Goal: Task Accomplishment & Management: Manage account settings

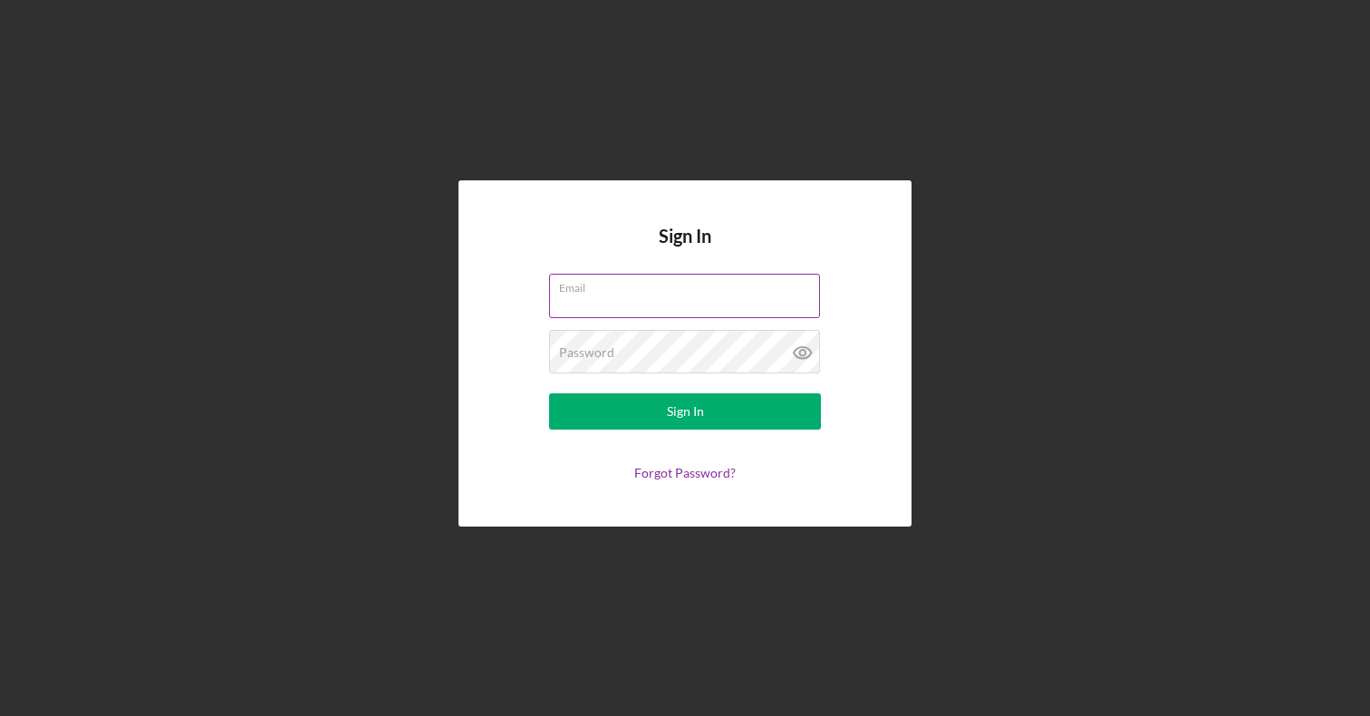
click at [603, 305] on input "Email" at bounding box center [684, 295] width 271 height 43
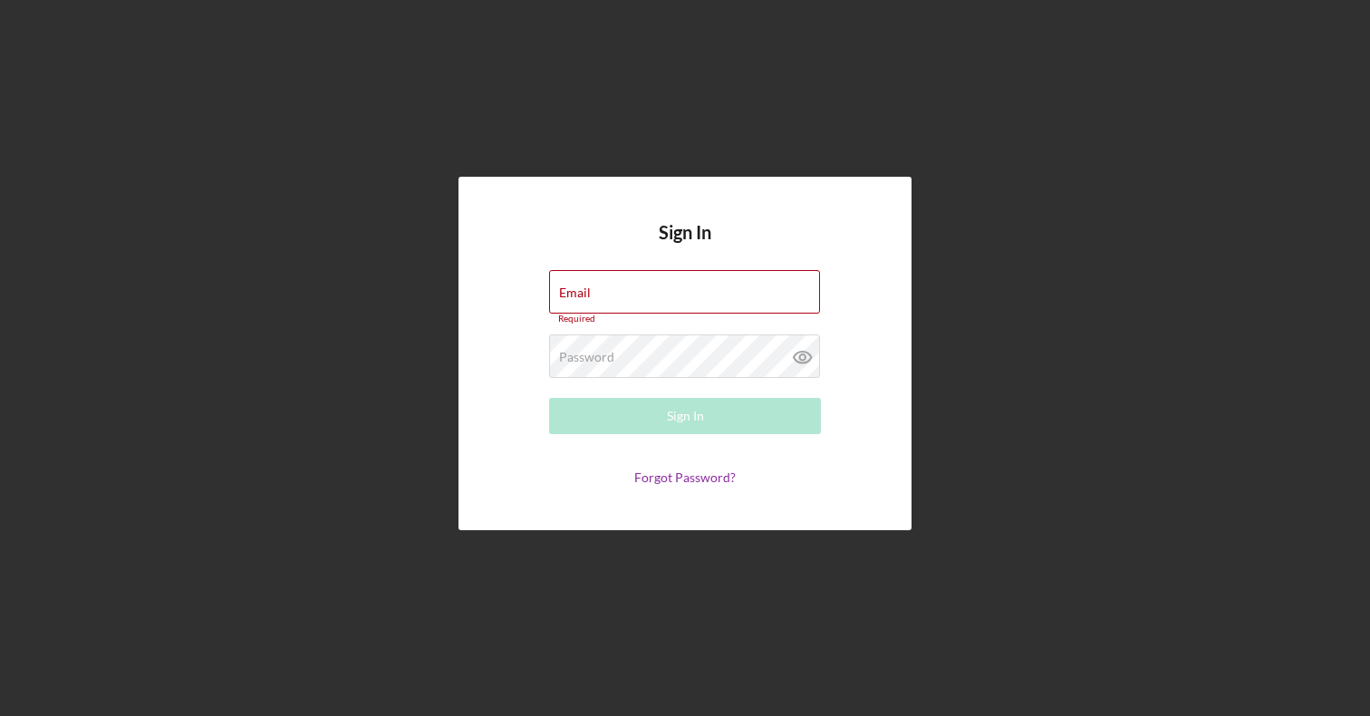
type input "[PERSON_NAME][EMAIL_ADDRESS][DOMAIN_NAME]"
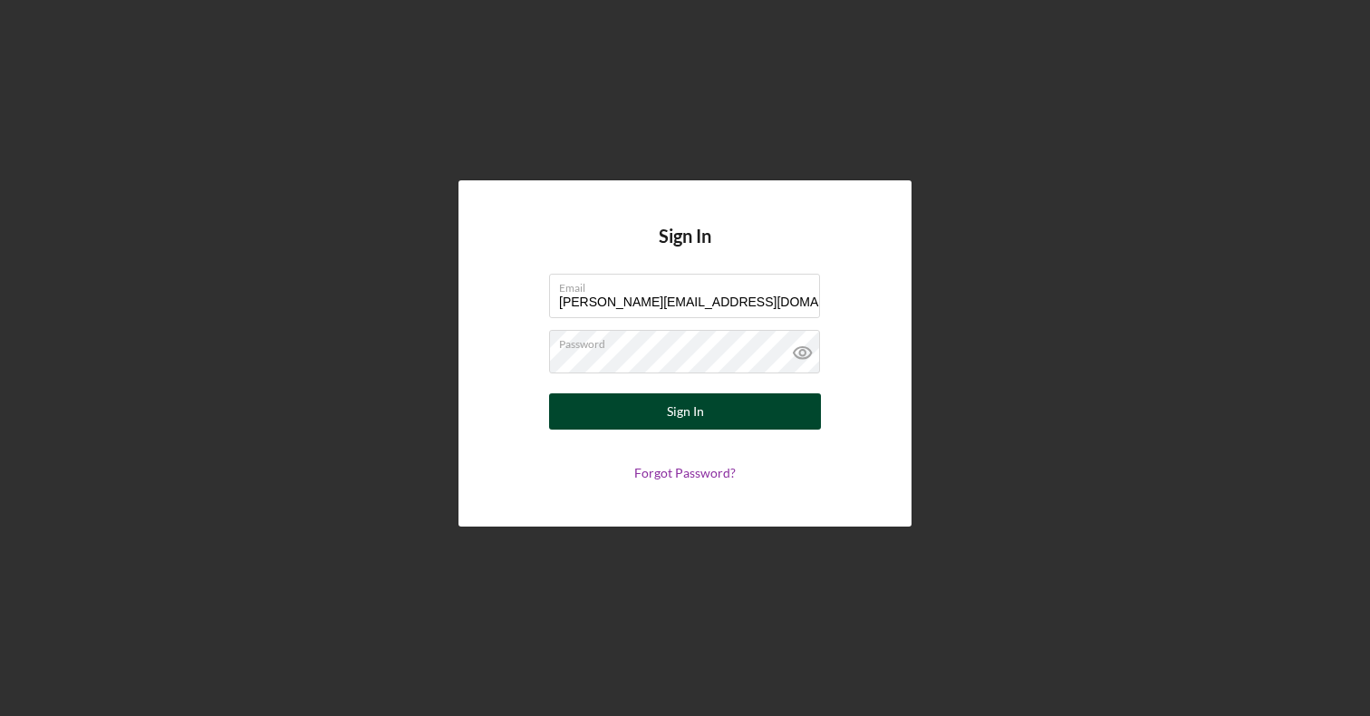
click at [682, 426] on div "Sign In" at bounding box center [685, 411] width 37 height 36
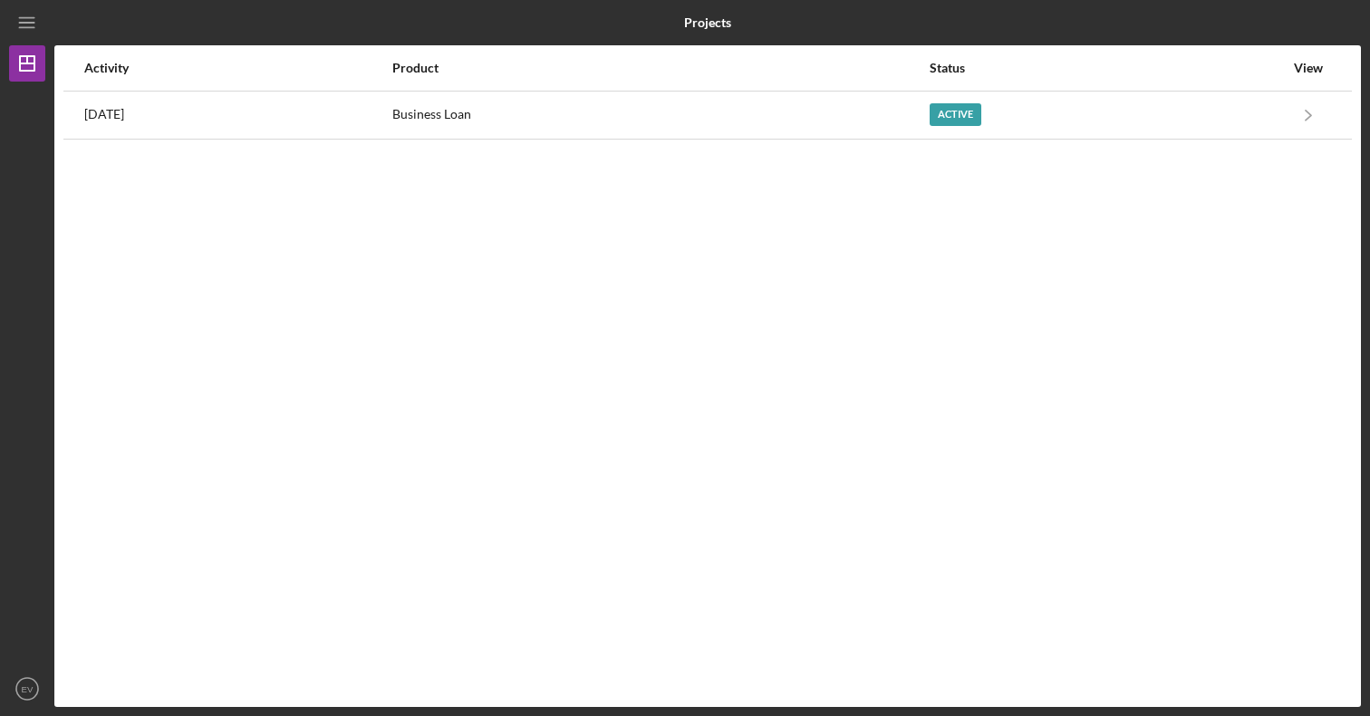
click at [1301, 74] on div "View" at bounding box center [1308, 68] width 45 height 14
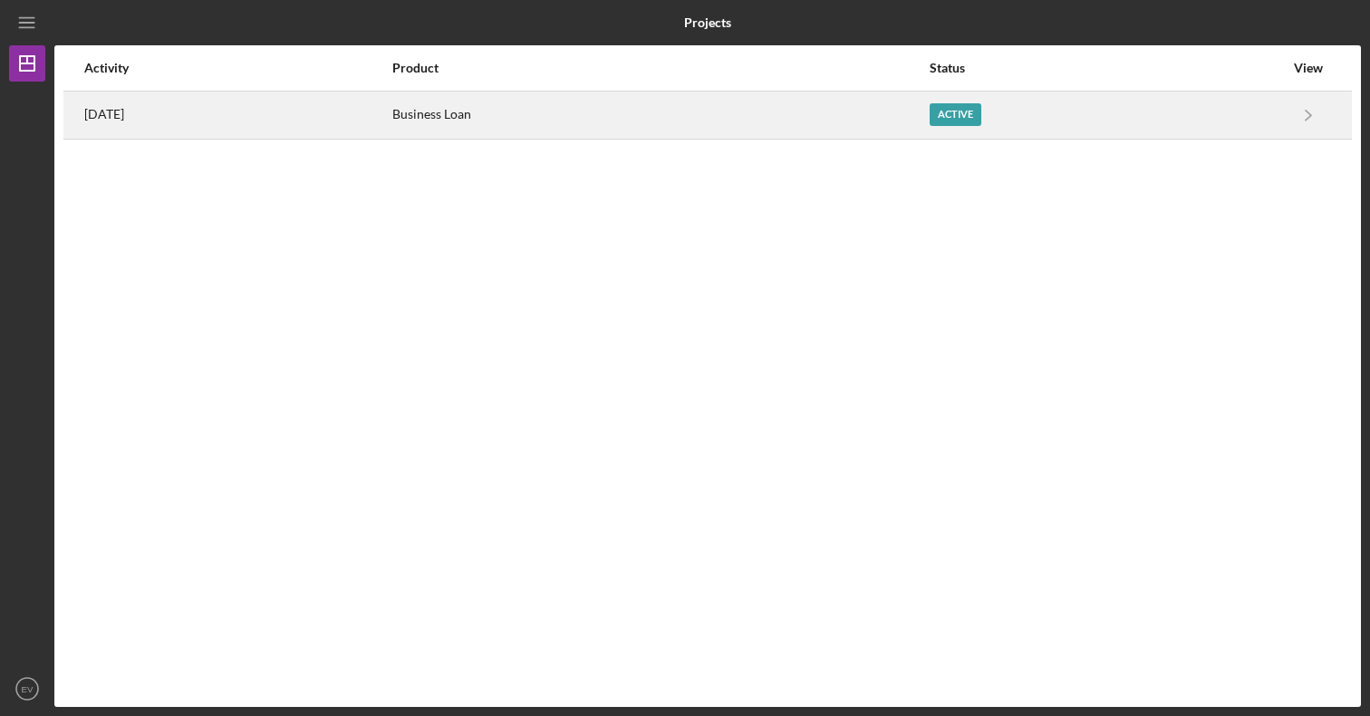
click at [1298, 92] on link "Icon/Navigate" at bounding box center [1308, 114] width 45 height 45
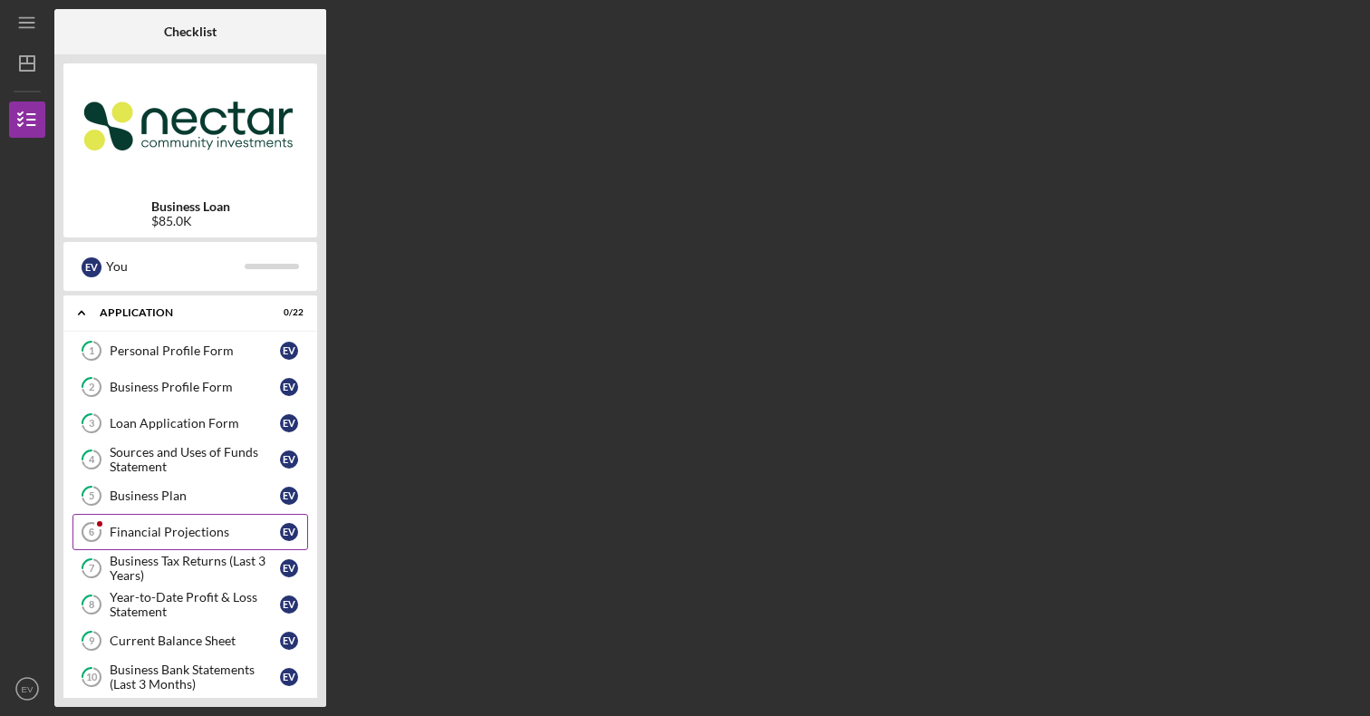
click at [177, 532] on div "Financial Projections" at bounding box center [195, 532] width 170 height 14
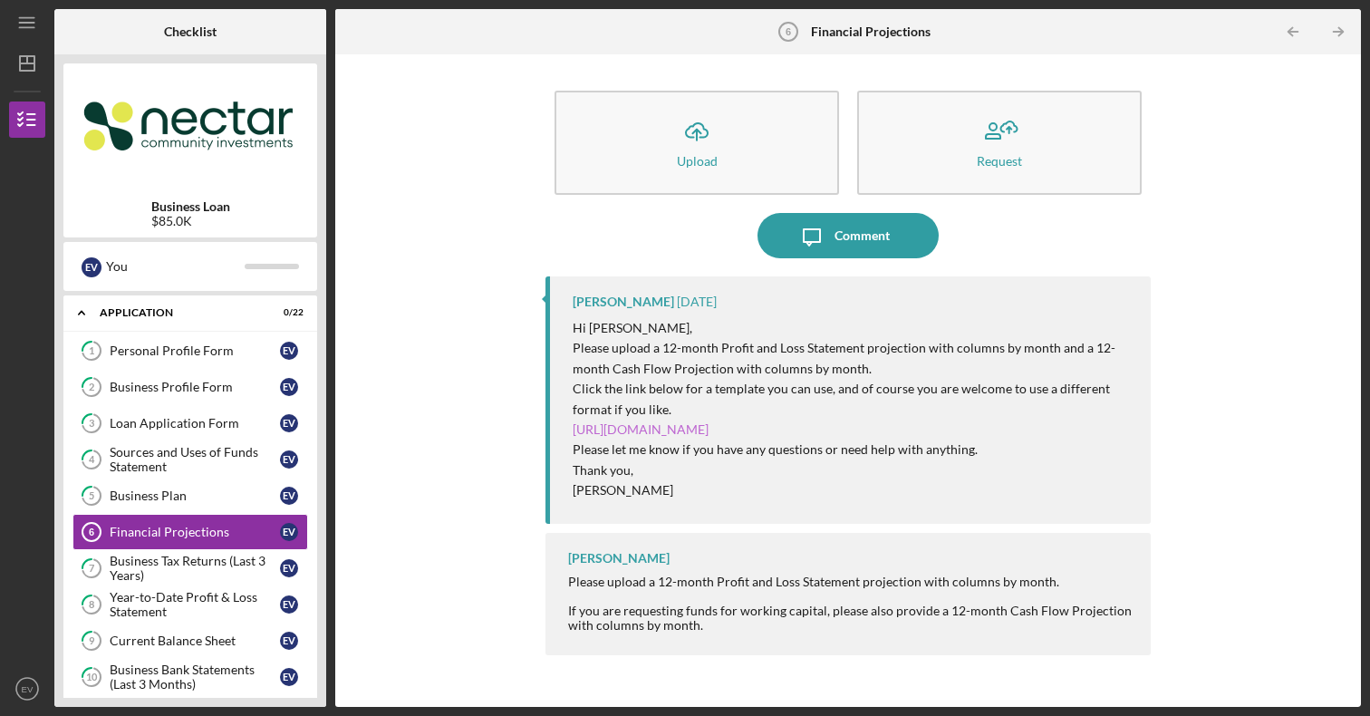
click at [680, 435] on link "[URL][DOMAIN_NAME]" at bounding box center [641, 428] width 136 height 15
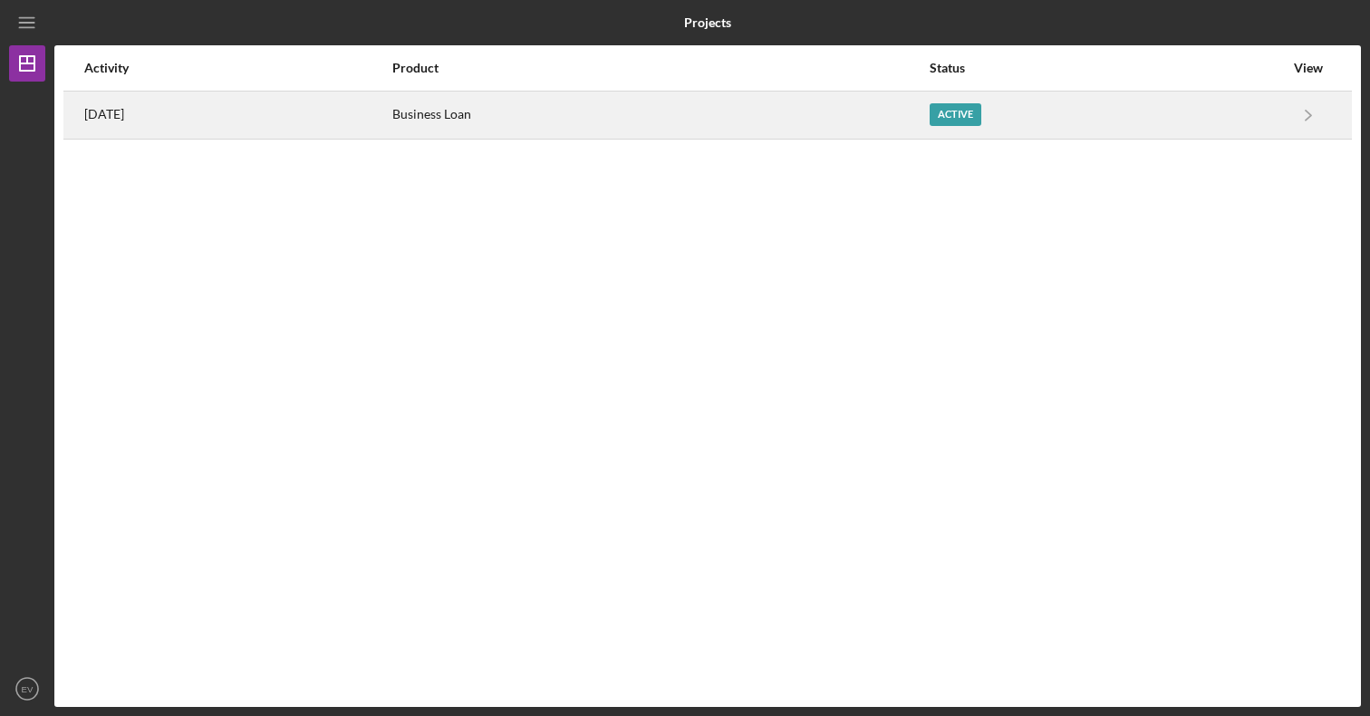
click at [1251, 115] on div "Active" at bounding box center [1107, 114] width 354 height 45
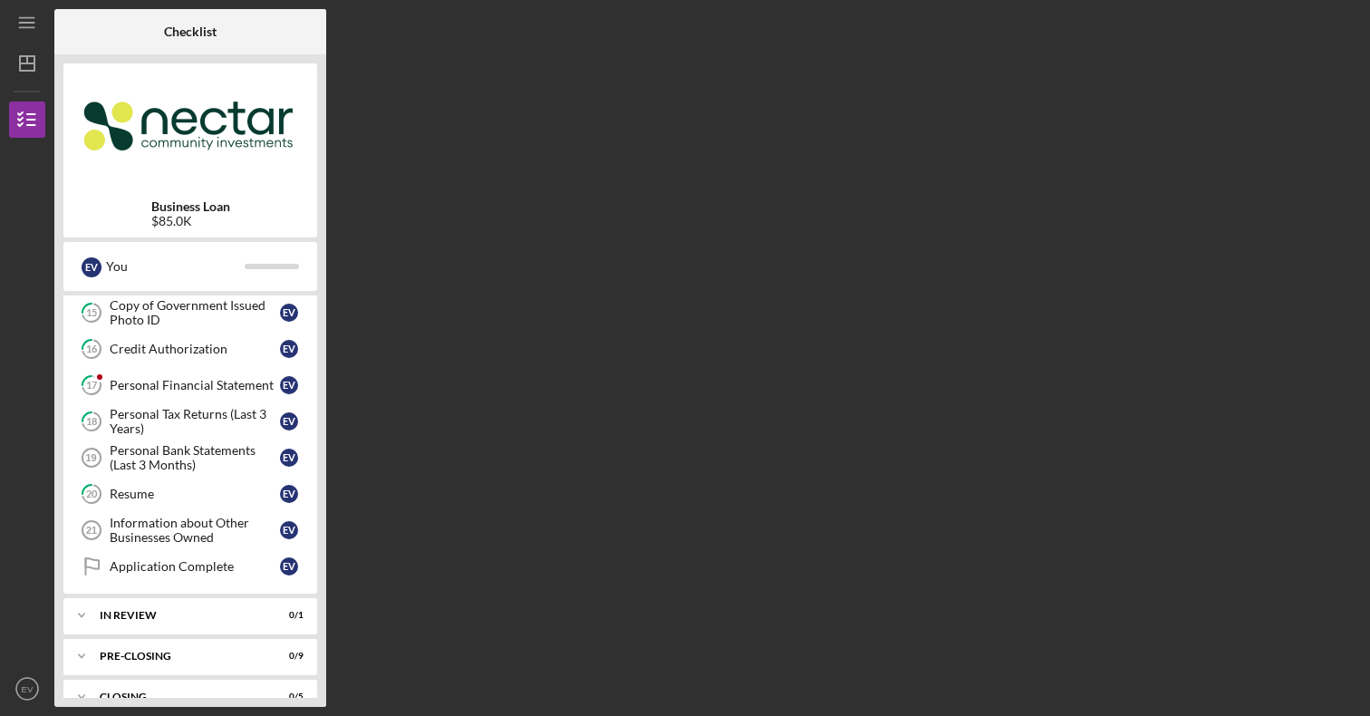
scroll to position [547, 0]
click at [169, 374] on link "17 Personal Financial Statement E V" at bounding box center [190, 383] width 236 height 36
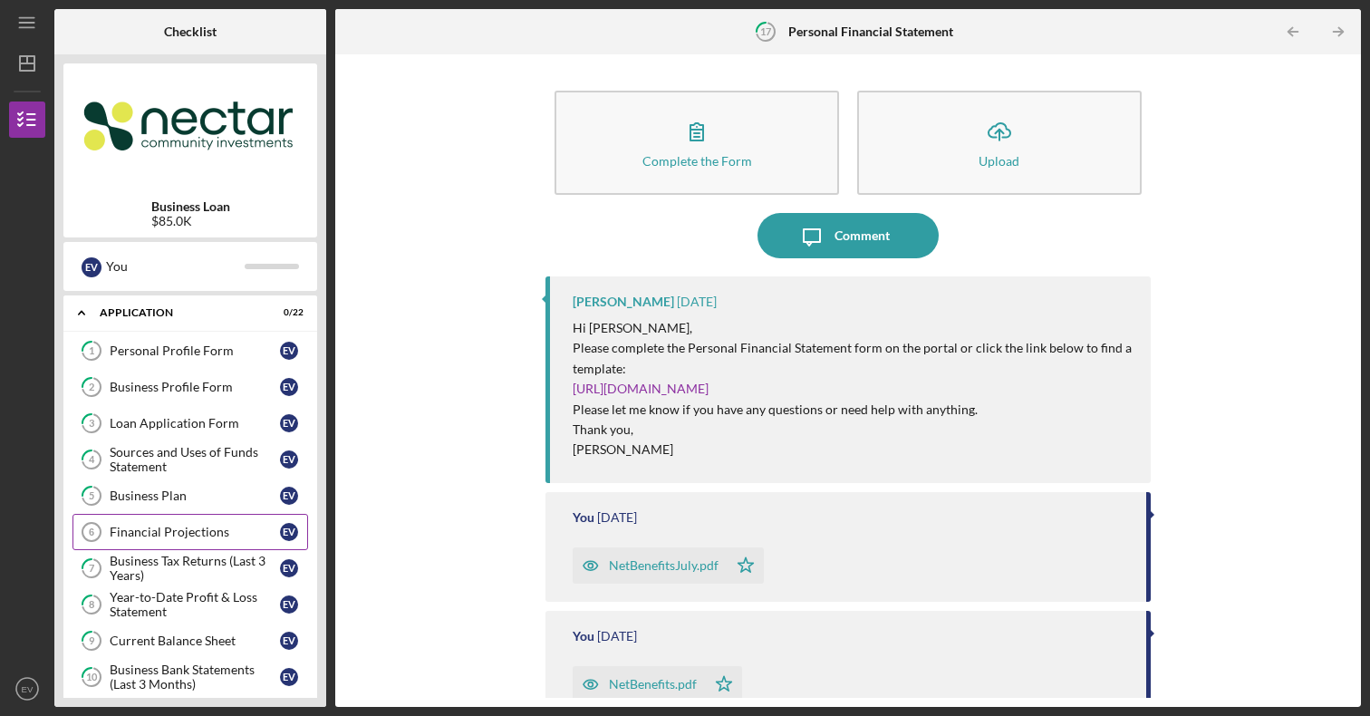
click at [173, 522] on link "Financial Projections 6 Financial Projections E V" at bounding box center [190, 532] width 236 height 36
